Goal: Task Accomplishment & Management: Complete application form

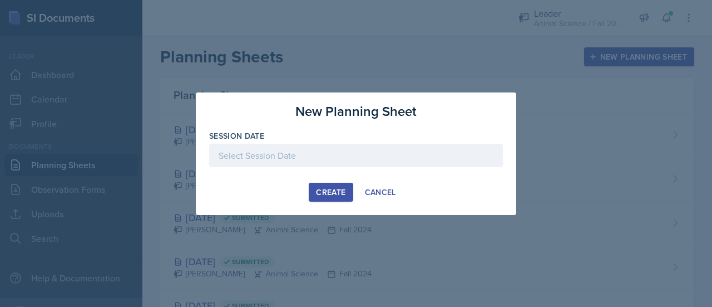
scroll to position [7, 0]
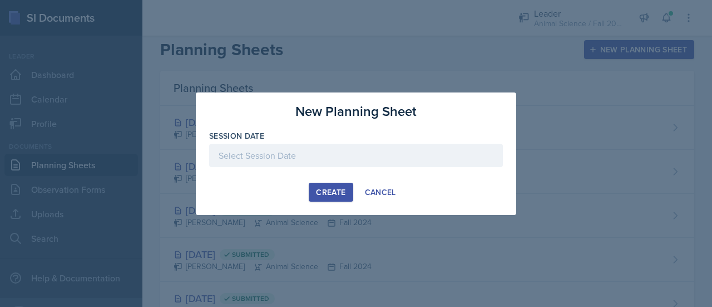
click at [329, 158] on div at bounding box center [356, 155] width 294 height 23
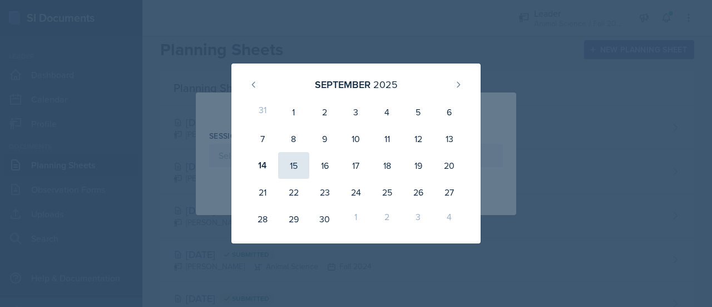
click at [294, 164] on div "15" at bounding box center [293, 165] width 31 height 27
type input "September 15th, 2025"
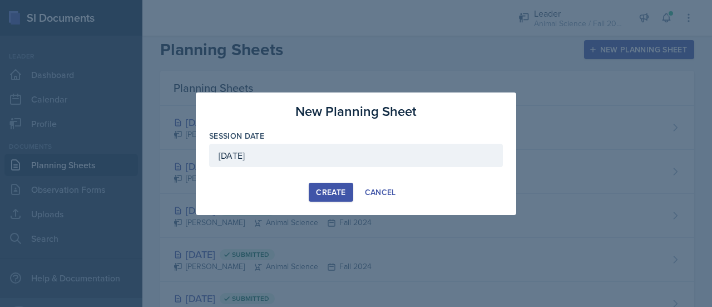
click at [327, 189] on div "Create" at bounding box center [330, 192] width 29 height 9
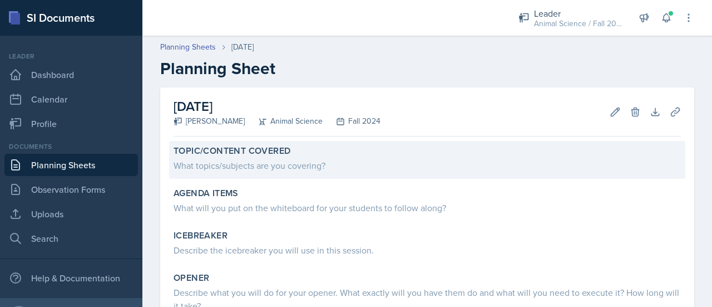
click at [312, 165] on div "What topics/subjects are you covering?" at bounding box center [428, 165] width 508 height 13
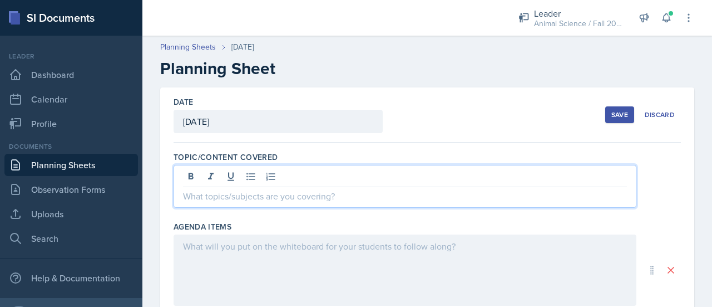
click at [318, 171] on div at bounding box center [405, 186] width 463 height 43
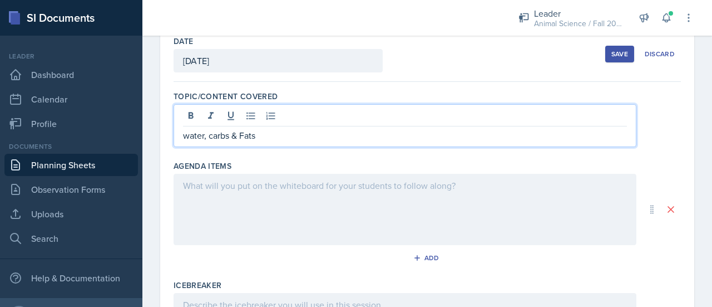
scroll to position [61, 0]
click at [224, 200] on div at bounding box center [405, 208] width 463 height 71
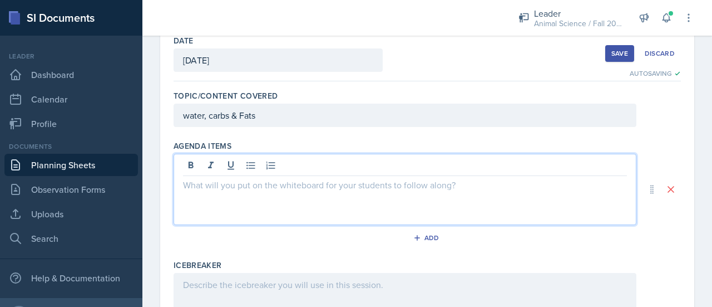
scroll to position [80, 0]
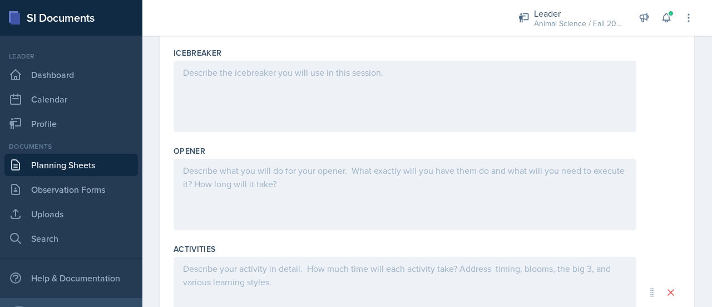
click at [274, 109] on div at bounding box center [405, 96] width 463 height 71
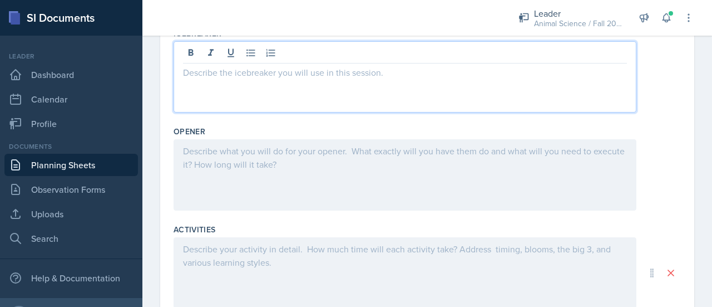
scroll to position [298, 0]
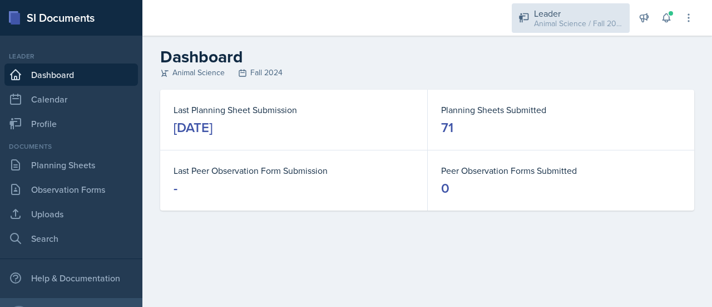
click at [565, 16] on div "Leader" at bounding box center [578, 13] width 89 height 13
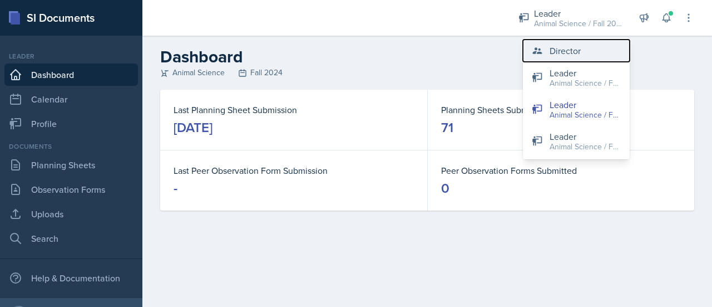
click at [574, 51] on div "Director" at bounding box center [565, 50] width 31 height 13
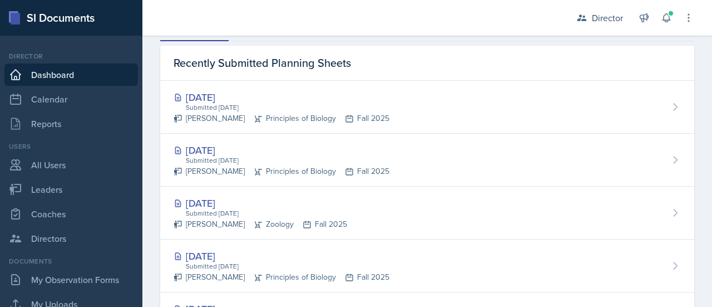
scroll to position [347, 0]
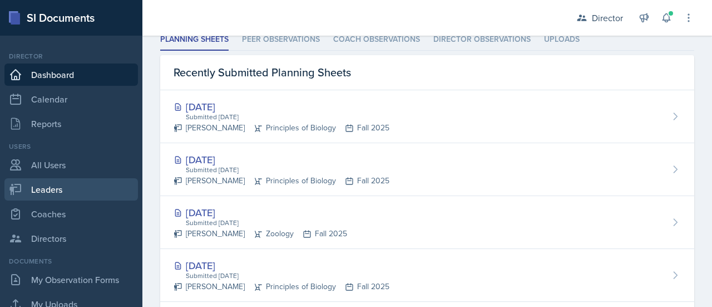
click at [85, 185] on link "Leaders" at bounding box center [71, 189] width 134 height 22
select select "c88fb8a2-0ae1-4674-9d8d-93ff3a907138"
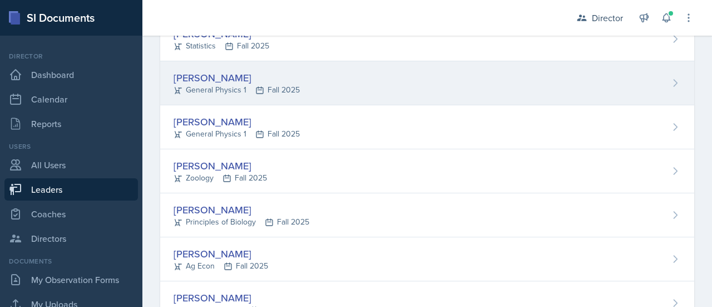
click at [216, 72] on div "[PERSON_NAME]" at bounding box center [237, 77] width 126 height 15
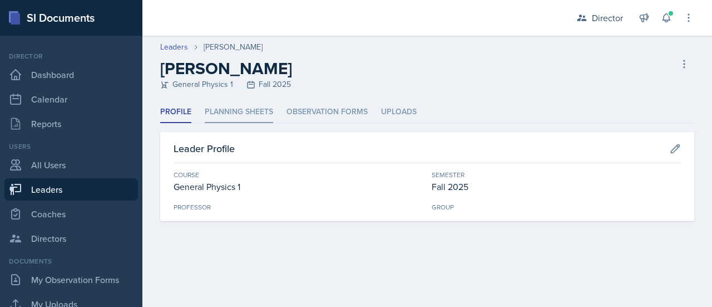
click at [256, 113] on li "Planning Sheets" at bounding box center [239, 112] width 68 height 22
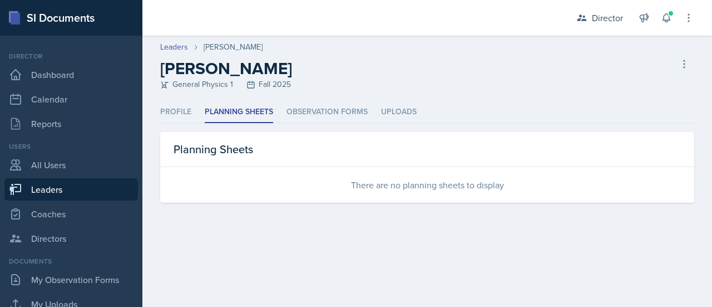
click at [46, 185] on link "Leaders" at bounding box center [71, 189] width 134 height 22
select select "c88fb8a2-0ae1-4674-9d8d-93ff3a907138"
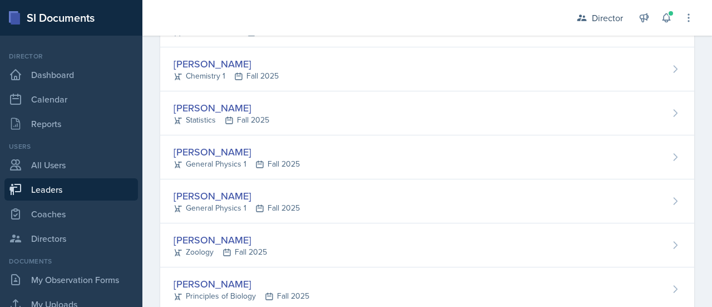
scroll to position [306, 0]
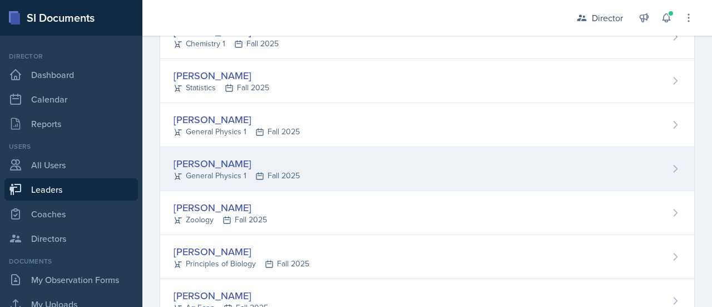
click at [208, 160] on div "[PERSON_NAME]" at bounding box center [237, 163] width 126 height 15
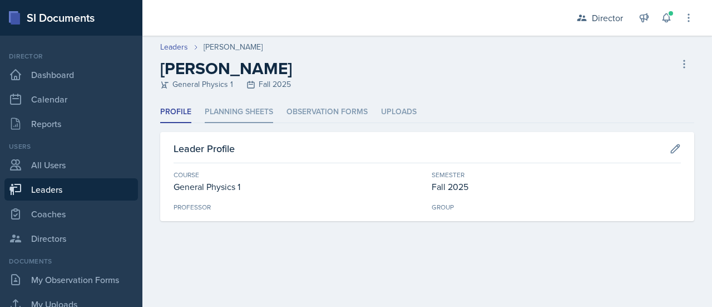
click at [263, 114] on li "Planning Sheets" at bounding box center [239, 112] width 68 height 22
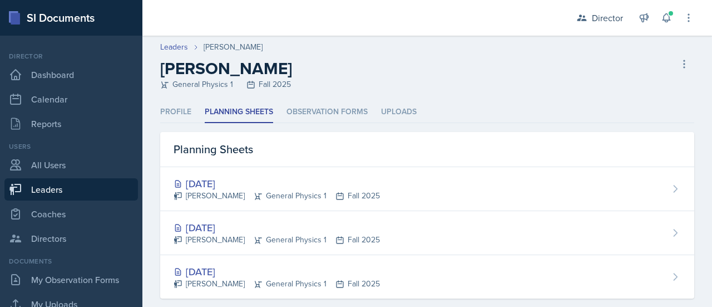
scroll to position [17, 0]
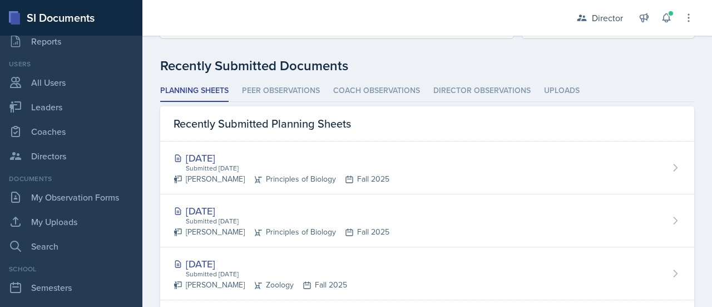
scroll to position [83, 0]
click at [77, 196] on link "My Observation Forms" at bounding box center [71, 196] width 134 height 22
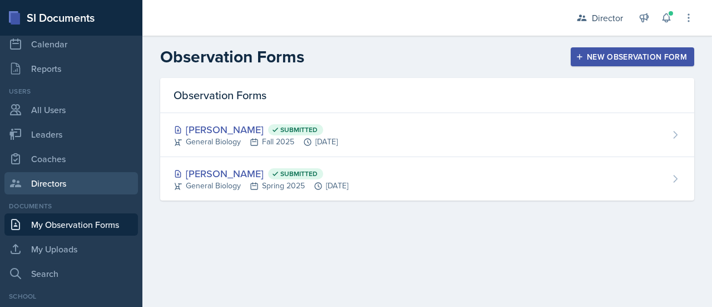
scroll to position [25, 0]
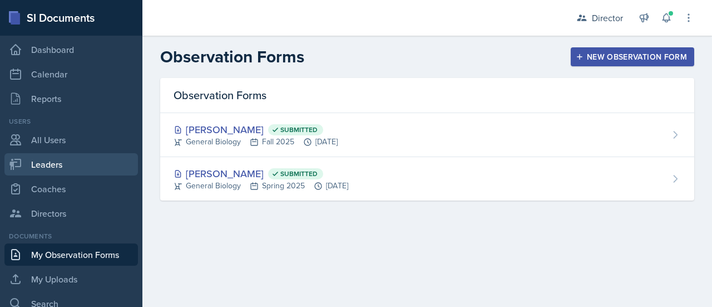
click at [79, 154] on link "Leaders" at bounding box center [71, 164] width 134 height 22
select select "c88fb8a2-0ae1-4674-9d8d-93ff3a907138"
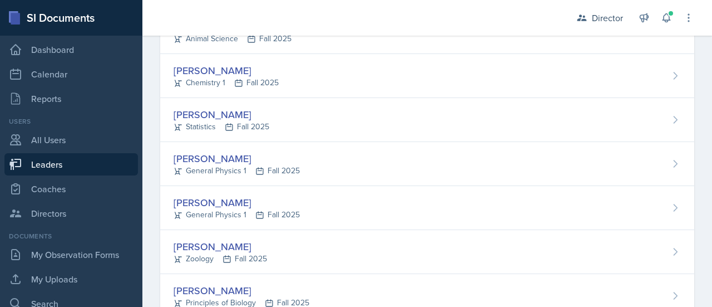
scroll to position [237, 0]
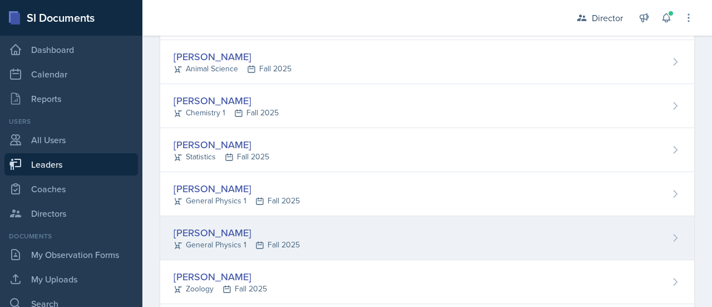
click at [199, 228] on div "[PERSON_NAME]" at bounding box center [237, 232] width 126 height 15
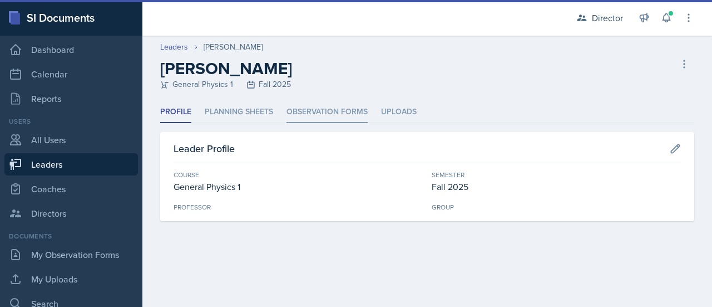
click at [306, 116] on li "Observation Forms" at bounding box center [327, 112] width 81 height 22
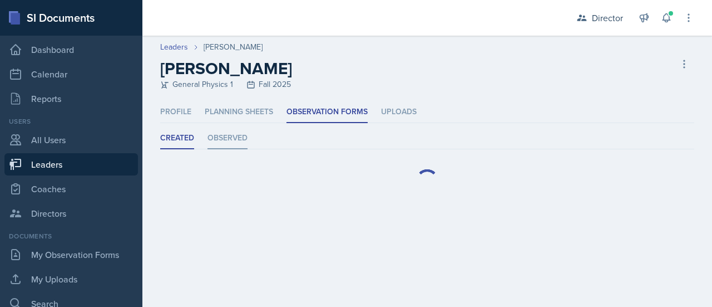
click at [233, 131] on li "Observed" at bounding box center [228, 138] width 40 height 22
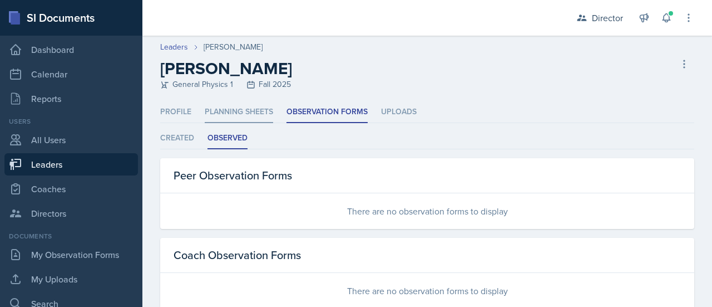
click at [227, 107] on li "Planning Sheets" at bounding box center [239, 112] width 68 height 22
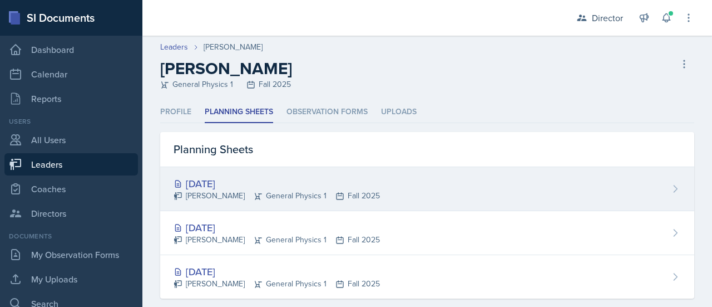
scroll to position [17, 0]
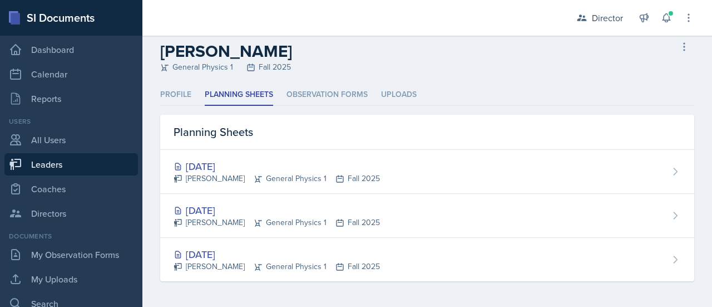
click at [80, 171] on link "Leaders" at bounding box center [71, 164] width 134 height 22
select select "c88fb8a2-0ae1-4674-9d8d-93ff3a907138"
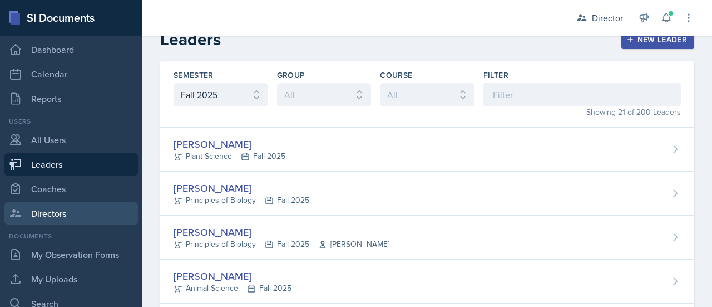
click at [82, 212] on link "Directors" at bounding box center [71, 213] width 134 height 22
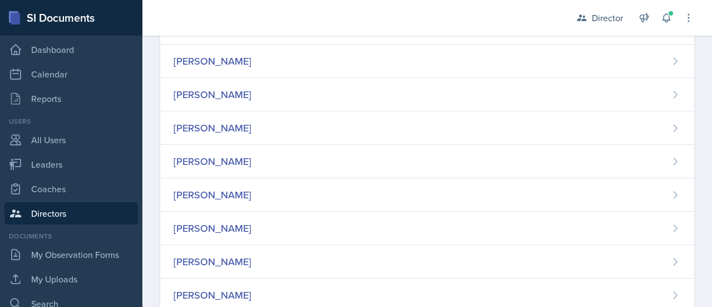
scroll to position [334, 0]
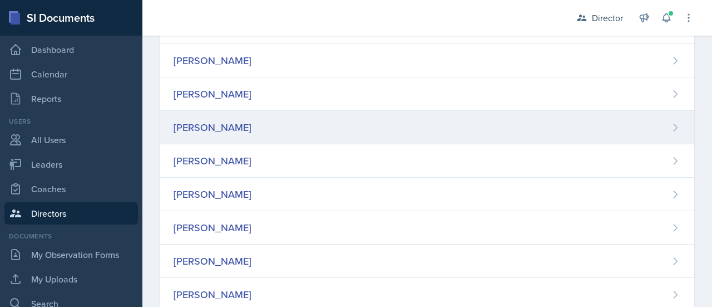
click at [233, 122] on div "[PERSON_NAME]" at bounding box center [213, 127] width 78 height 15
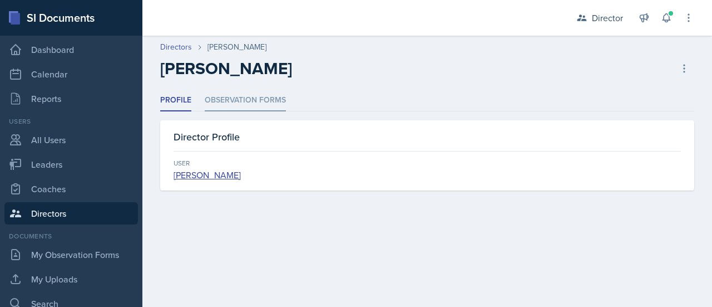
click at [238, 103] on li "Observation Forms" at bounding box center [245, 101] width 81 height 22
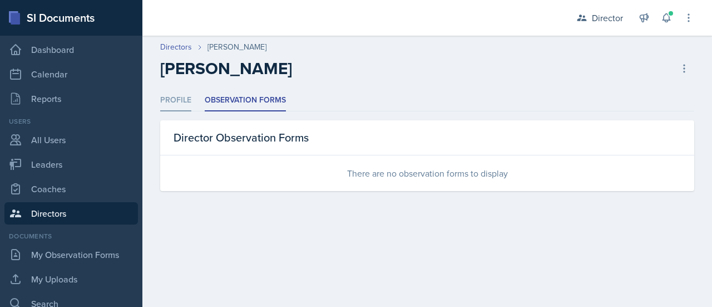
click at [178, 104] on li "Profile" at bounding box center [175, 101] width 31 height 22
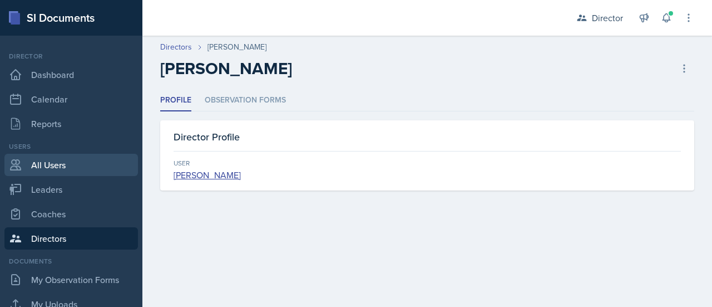
click at [57, 163] on link "All Users" at bounding box center [71, 165] width 134 height 22
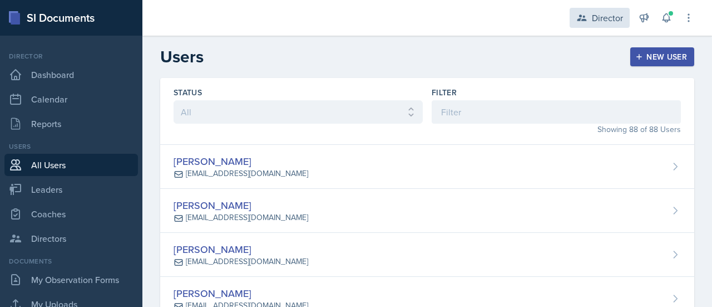
click at [605, 15] on div "Director" at bounding box center [607, 17] width 31 height 13
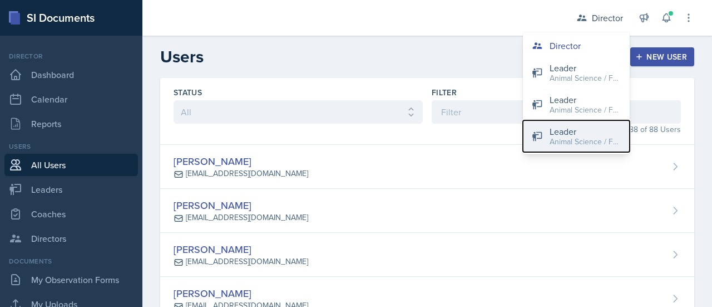
click at [575, 141] on div "Animal Science / Fall 2025" at bounding box center [585, 142] width 71 height 12
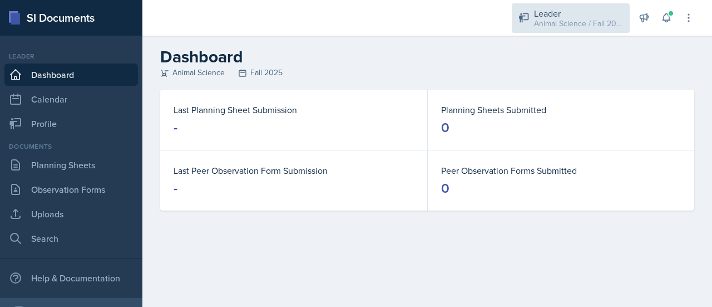
click at [584, 22] on div "Animal Science / Fall 2025" at bounding box center [578, 24] width 89 height 12
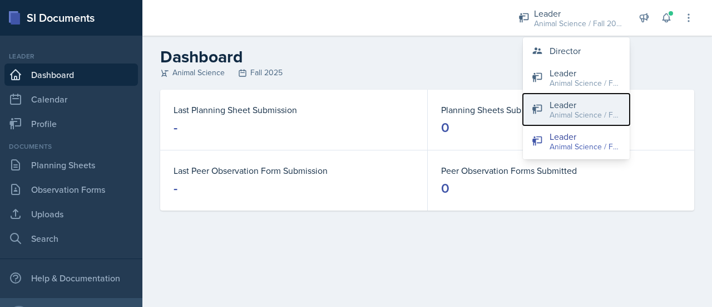
click at [564, 104] on div "Leader" at bounding box center [585, 104] width 71 height 13
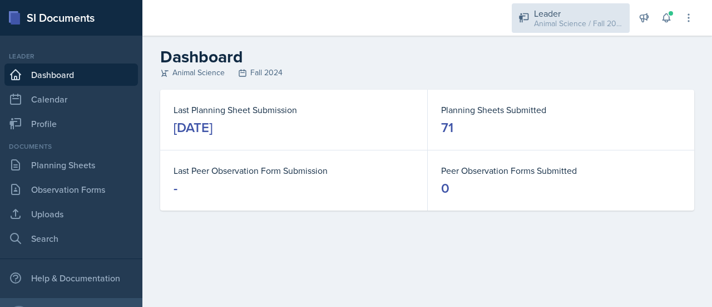
click at [597, 24] on div "Animal Science / Fall 2024" at bounding box center [578, 24] width 89 height 12
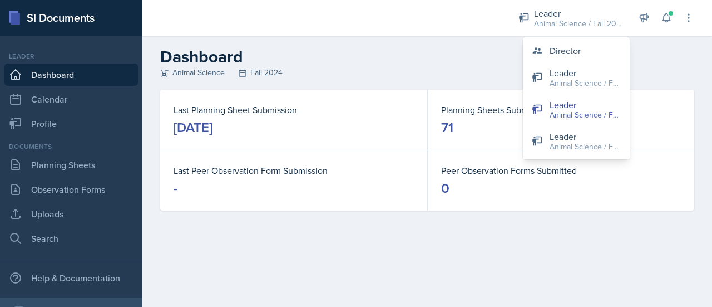
click at [289, 83] on header "Dashboard Animal Science Fall 2024" at bounding box center [427, 63] width 570 height 54
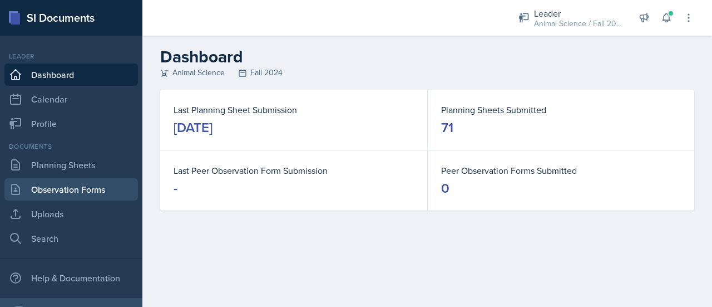
click at [57, 192] on link "Observation Forms" at bounding box center [71, 189] width 134 height 22
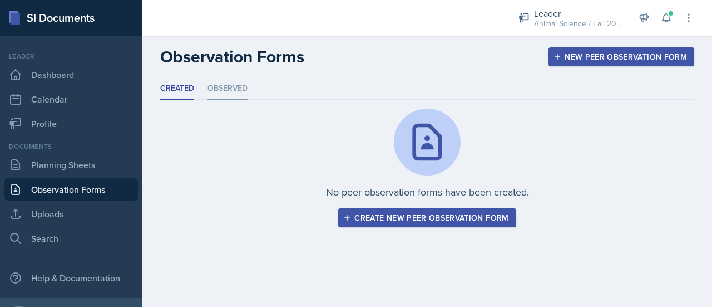
click at [223, 88] on li "Observed" at bounding box center [228, 89] width 40 height 22
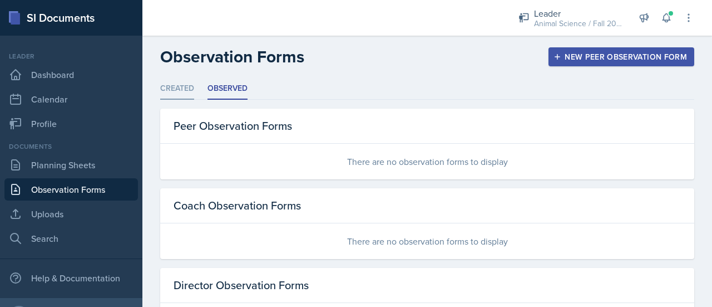
click at [184, 94] on li "Created" at bounding box center [177, 89] width 34 height 22
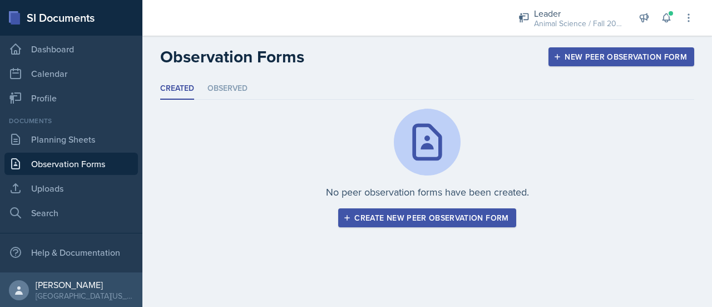
scroll to position [26, 0]
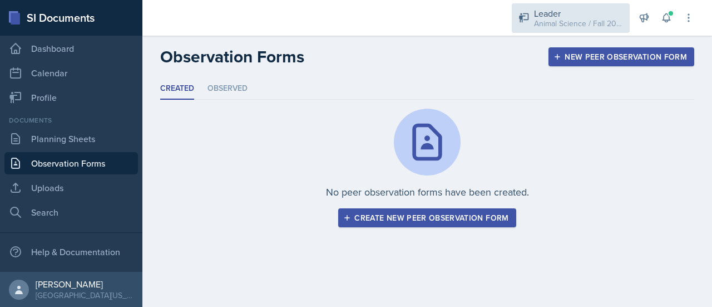
click at [546, 23] on div "Animal Science / Fall 2024" at bounding box center [578, 24] width 89 height 12
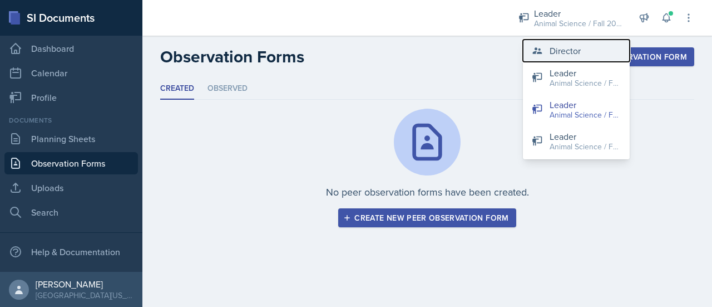
click at [543, 55] on button "Director" at bounding box center [576, 51] width 107 height 22
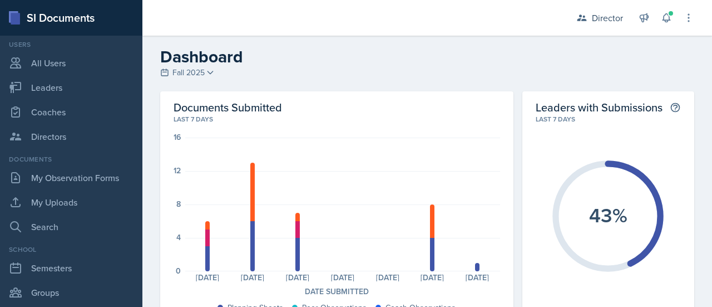
scroll to position [101, 0]
click at [80, 184] on link "My Observation Forms" at bounding box center [71, 178] width 134 height 22
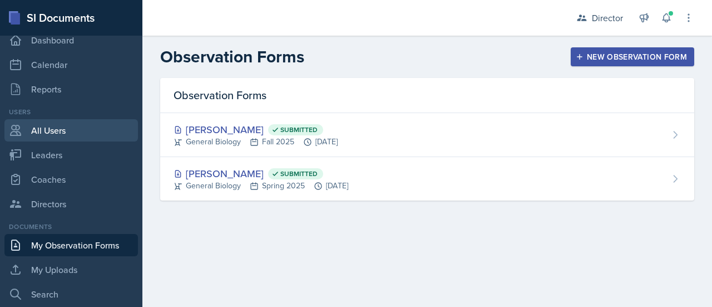
scroll to position [3, 0]
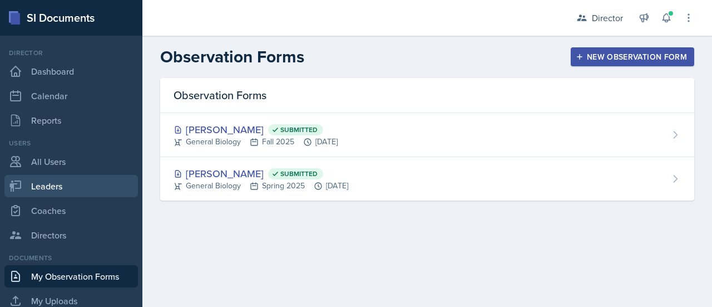
click at [52, 186] on link "Leaders" at bounding box center [71, 186] width 134 height 22
select select "c88fb8a2-0ae1-4674-9d8d-93ff3a907138"
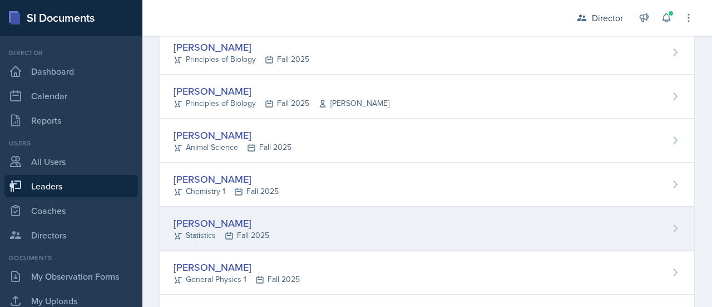
scroll to position [207, 0]
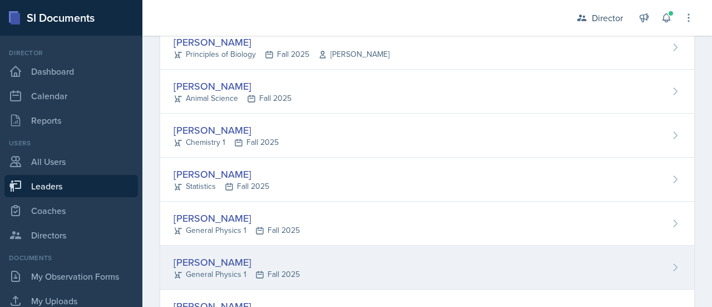
click at [214, 269] on div "General Physics 1 Fall 2025" at bounding box center [237, 274] width 126 height 12
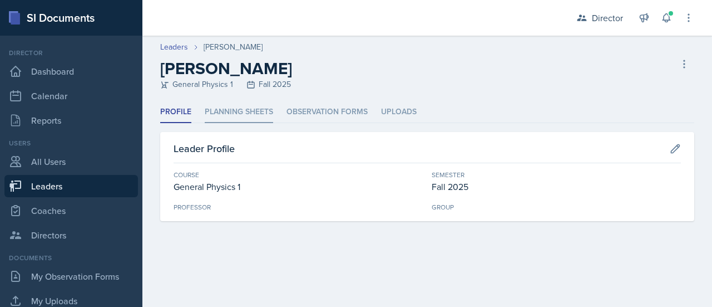
click at [255, 110] on li "Planning Sheets" at bounding box center [239, 112] width 68 height 22
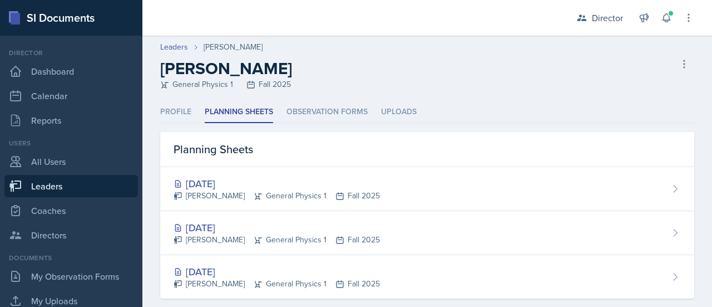
scroll to position [17, 0]
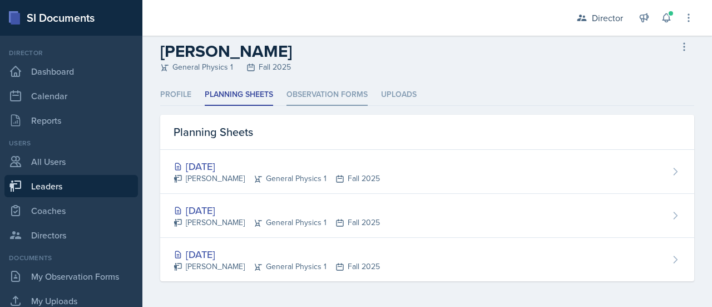
click at [340, 101] on li "Observation Forms" at bounding box center [327, 95] width 81 height 22
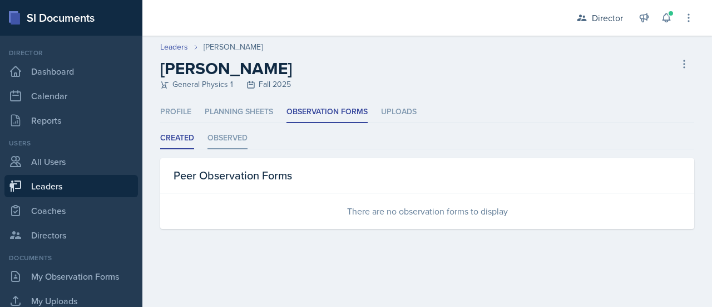
click at [240, 143] on li "Observed" at bounding box center [228, 138] width 40 height 22
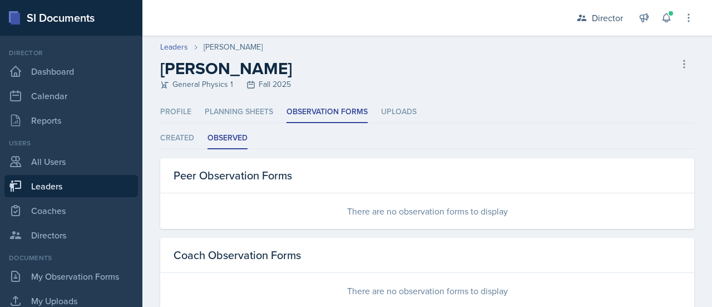
scroll to position [107, 0]
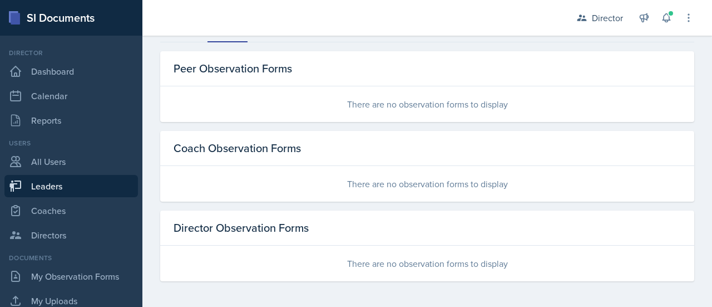
click at [386, 193] on div "There are no observation forms to display" at bounding box center [427, 184] width 534 height 36
click at [378, 186] on div "There are no observation forms to display" at bounding box center [427, 184] width 534 height 36
click at [383, 104] on div "There are no observation forms to display" at bounding box center [427, 104] width 534 height 36
click at [348, 263] on div "There are no observation forms to display" at bounding box center [427, 263] width 534 height 36
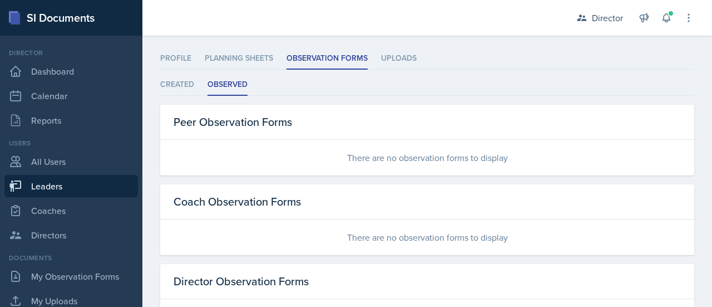
scroll to position [52, 0]
click at [183, 65] on li "Profile" at bounding box center [175, 60] width 31 height 22
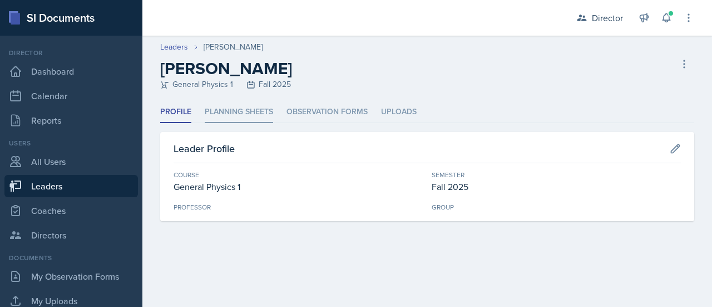
click at [232, 119] on li "Planning Sheets" at bounding box center [239, 112] width 68 height 22
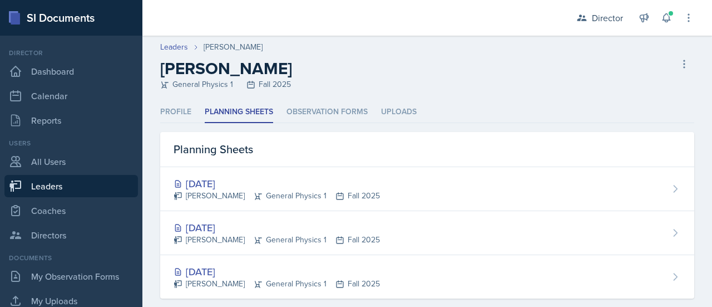
click at [57, 183] on link "Leaders" at bounding box center [71, 186] width 134 height 22
select select "c88fb8a2-0ae1-4674-9d8d-93ff3a907138"
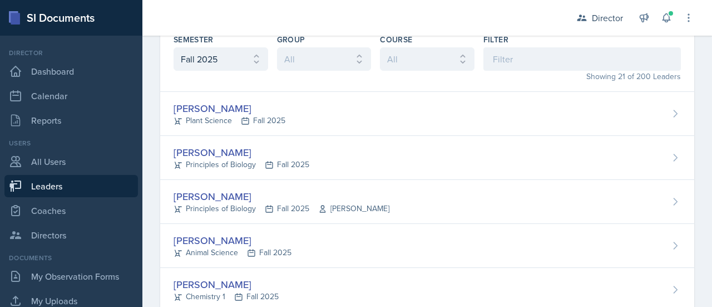
scroll to position [56, 0]
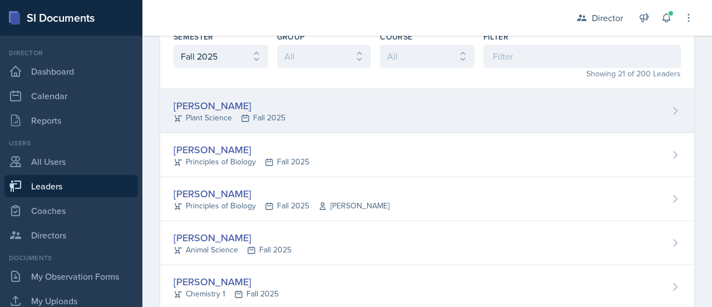
click at [218, 103] on div "[PERSON_NAME]" at bounding box center [230, 105] width 112 height 15
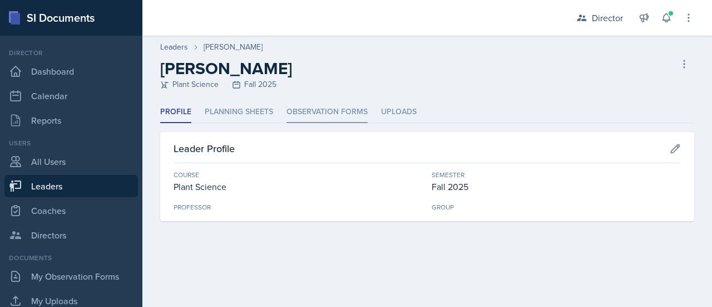
click at [342, 112] on li "Observation Forms" at bounding box center [327, 112] width 81 height 22
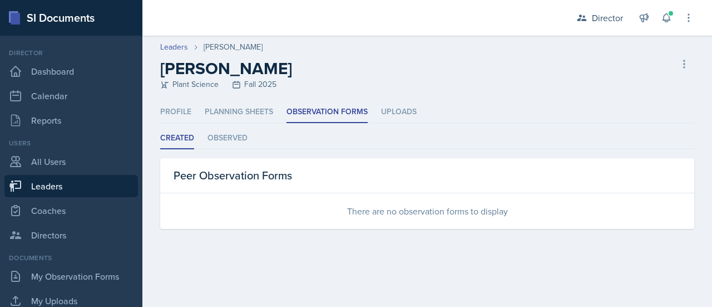
click at [251, 137] on ul "Created Observed" at bounding box center [427, 138] width 534 height 22
click at [231, 133] on li "Observed" at bounding box center [228, 138] width 40 height 22
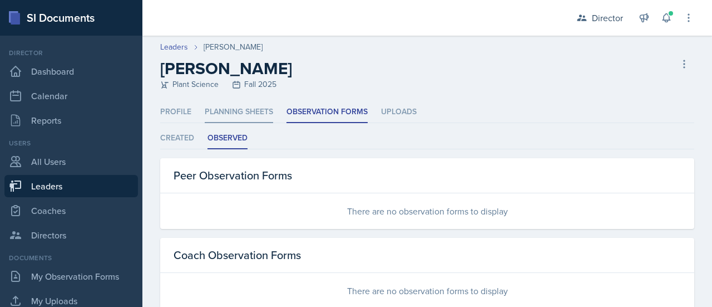
click at [230, 115] on li "Planning Sheets" at bounding box center [239, 112] width 68 height 22
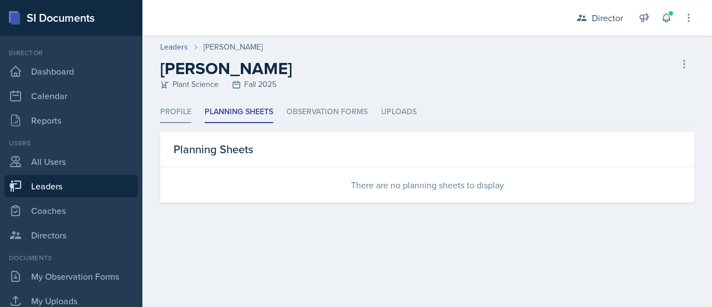
click at [187, 120] on li "Profile" at bounding box center [175, 112] width 31 height 22
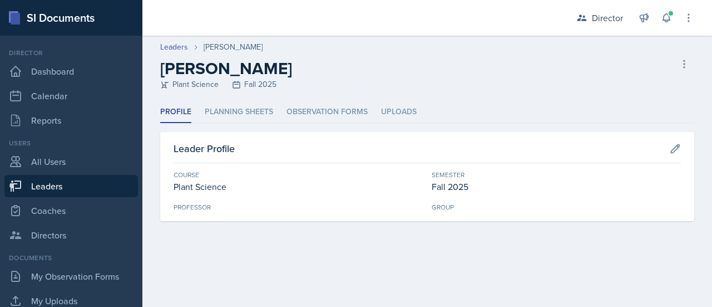
click at [67, 176] on link "Leaders" at bounding box center [71, 186] width 134 height 22
select select "c88fb8a2-0ae1-4674-9d8d-93ff3a907138"
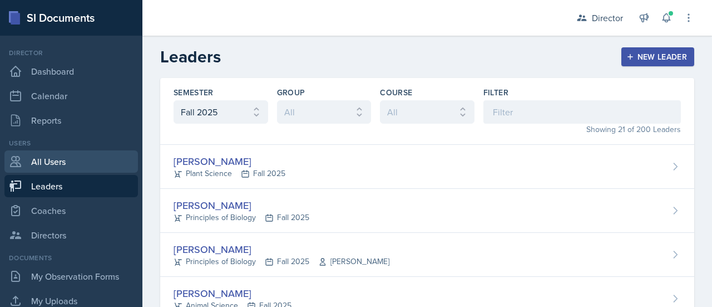
click at [66, 158] on link "All Users" at bounding box center [71, 161] width 134 height 22
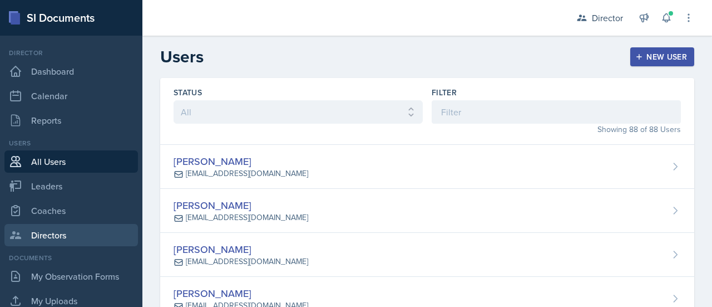
click at [70, 234] on link "Directors" at bounding box center [71, 235] width 134 height 22
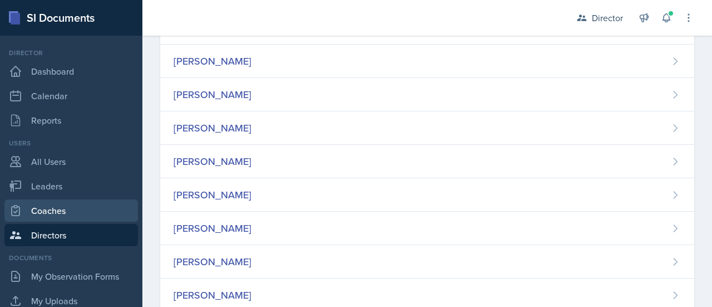
scroll to position [55, 0]
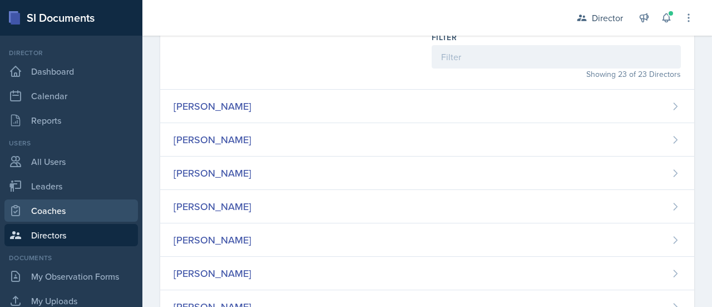
click at [66, 208] on link "Coaches" at bounding box center [71, 210] width 134 height 22
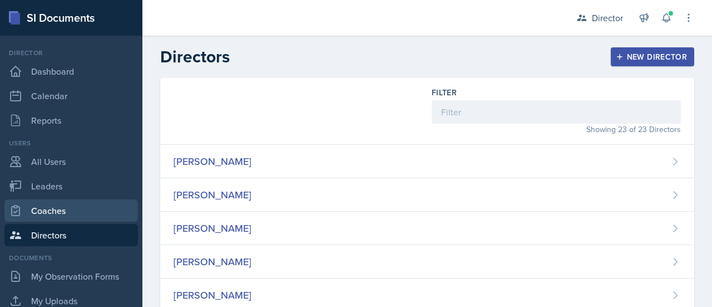
select select "c88fb8a2-0ae1-4674-9d8d-93ff3a907138"
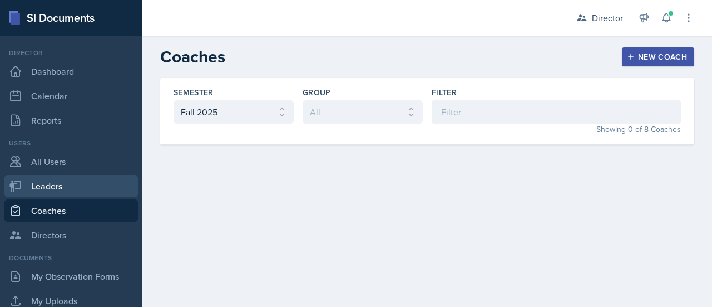
click at [65, 181] on link "Leaders" at bounding box center [71, 186] width 134 height 22
select select "c88fb8a2-0ae1-4674-9d8d-93ff3a907138"
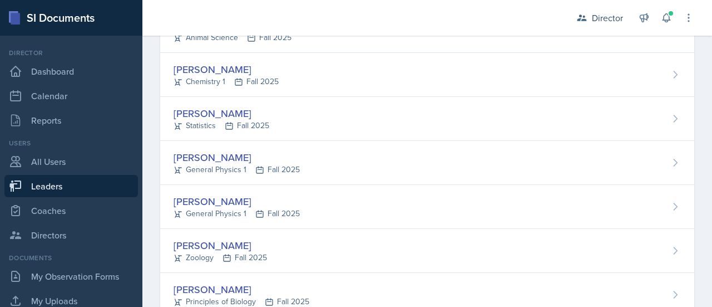
scroll to position [268, 0]
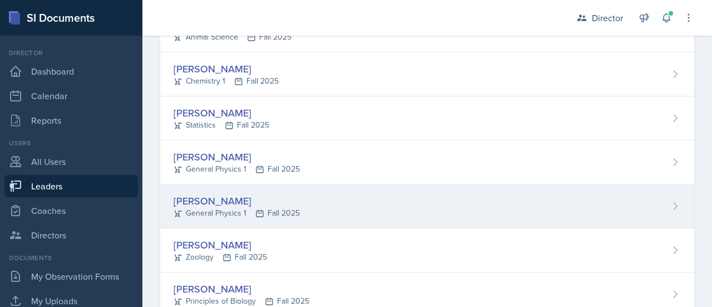
click at [217, 196] on div "[PERSON_NAME]" at bounding box center [237, 200] width 126 height 15
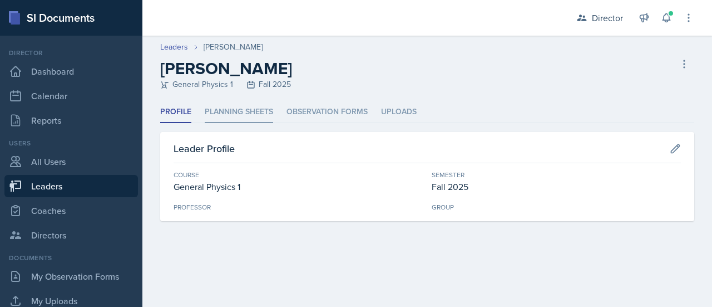
click at [238, 114] on li "Planning Sheets" at bounding box center [239, 112] width 68 height 22
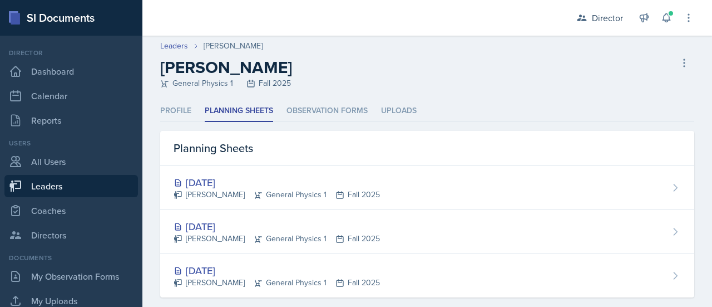
scroll to position [17, 0]
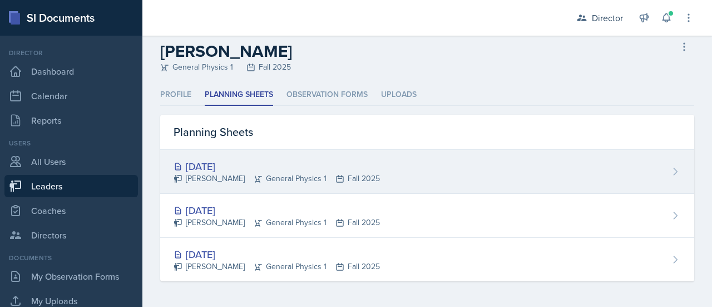
click at [222, 167] on div "[DATE]" at bounding box center [277, 166] width 206 height 15
